Goal: Transaction & Acquisition: Purchase product/service

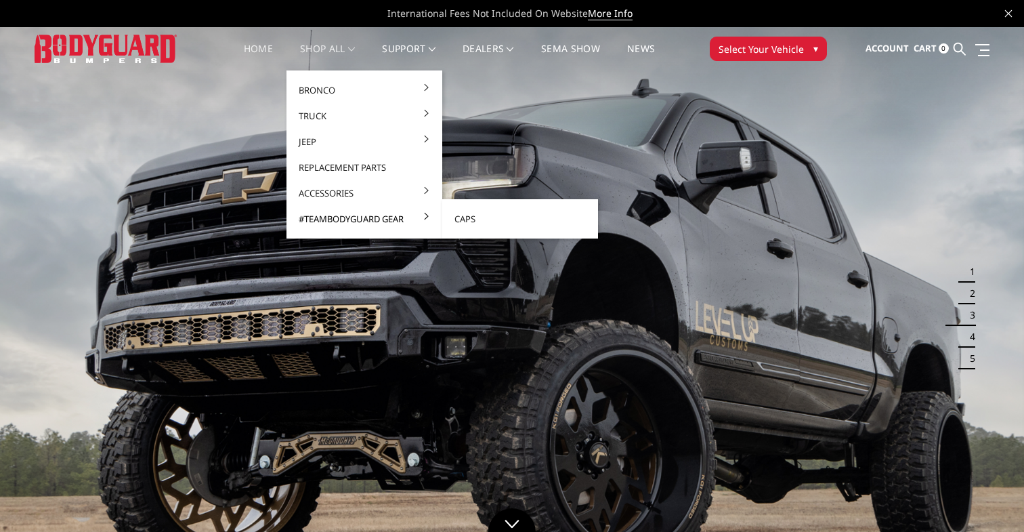
click at [345, 223] on link "#TeamBodyguard Gear" at bounding box center [364, 219] width 145 height 26
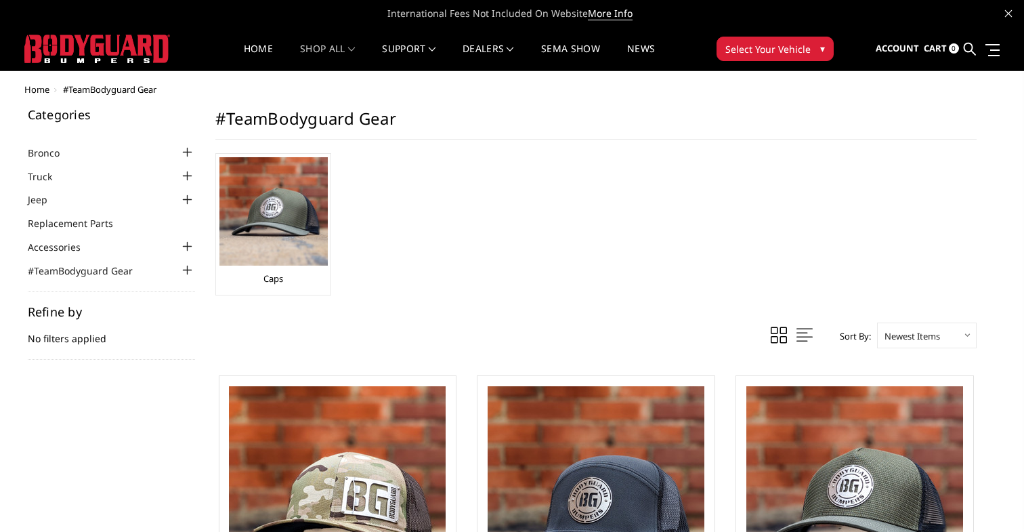
click at [191, 244] on div at bounding box center [187, 246] width 16 height 16
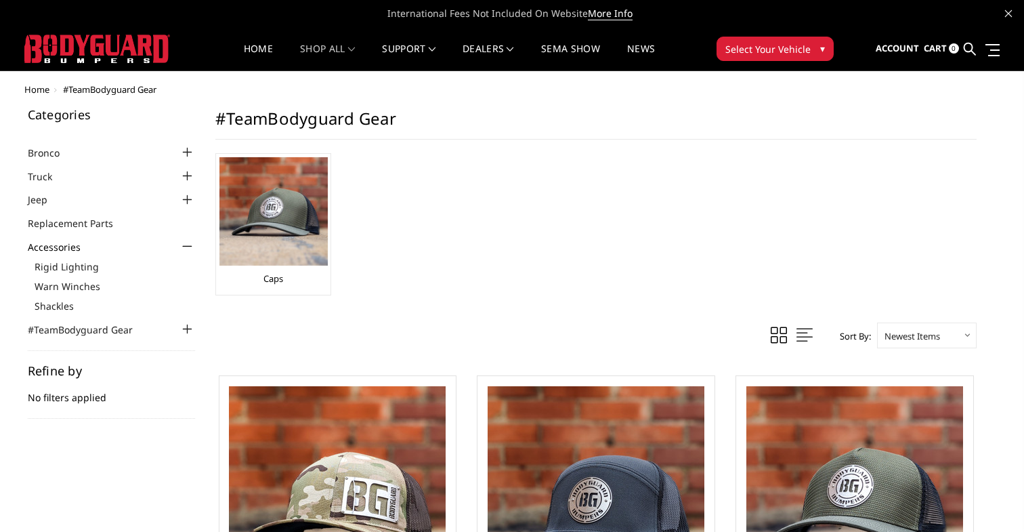
click at [191, 244] on div at bounding box center [187, 246] width 16 height 16
